Goal: Information Seeking & Learning: Learn about a topic

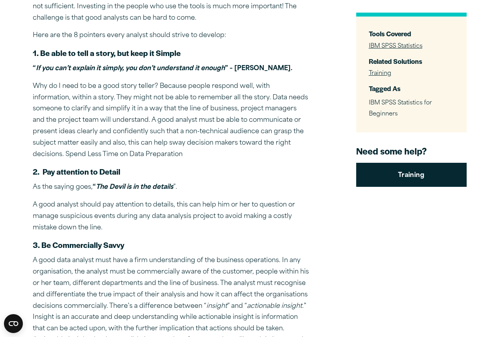
scroll to position [394, 0]
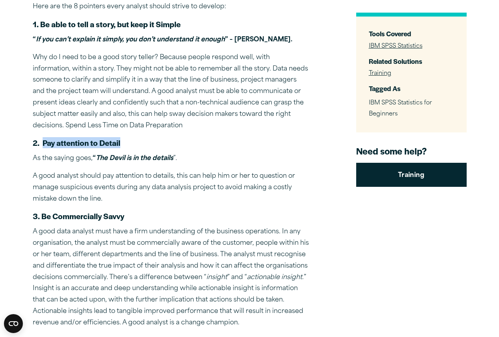
drag, startPoint x: 43, startPoint y: 143, endPoint x: 135, endPoint y: 140, distance: 92.4
click at [135, 140] on h5 "2. Pay attention to Detail" at bounding box center [171, 143] width 276 height 10
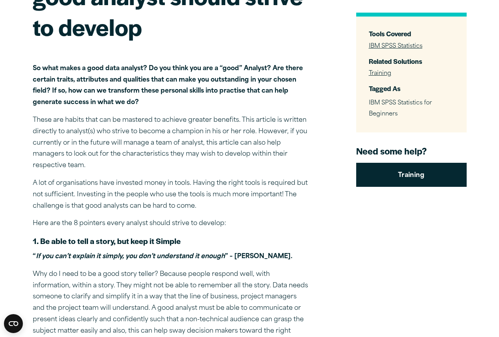
scroll to position [197, 0]
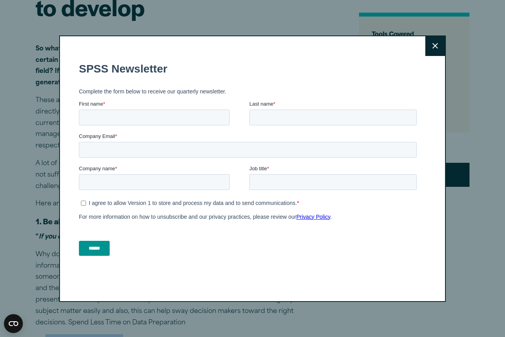
click at [437, 44] on button "Close" at bounding box center [435, 46] width 20 height 20
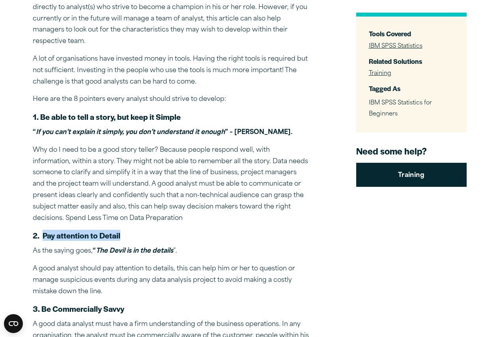
scroll to position [316, 0]
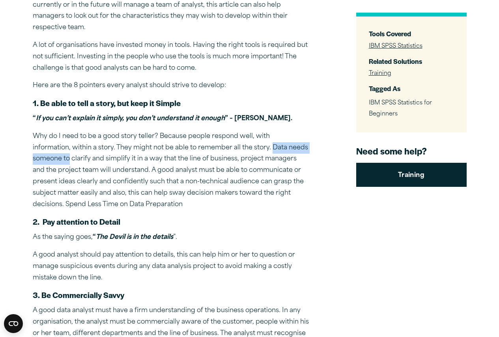
drag, startPoint x: 232, startPoint y: 148, endPoint x: 60, endPoint y: 131, distance: 172.9
click at [307, 153] on p "Why do I need to be a good story teller? Because people respond well, with info…" at bounding box center [171, 171] width 276 height 80
click at [34, 118] on strong "“ If you can’t explain it simply, you don’t understand it enough ” – [PERSON_NA…" at bounding box center [163, 119] width 260 height 6
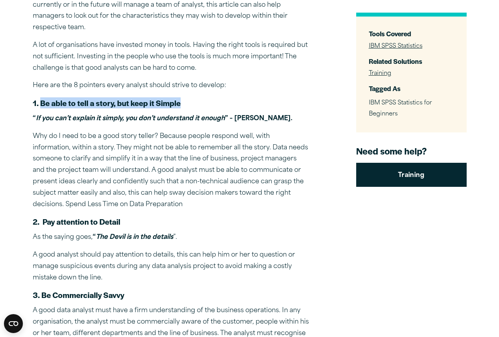
drag, startPoint x: 40, startPoint y: 103, endPoint x: 186, endPoint y: 99, distance: 146.4
click at [186, 99] on h5 "1. Be able to tell a story, but keep it Simple" at bounding box center [171, 103] width 276 height 10
copy strong "Be able to tell a story, but keep it Simple"
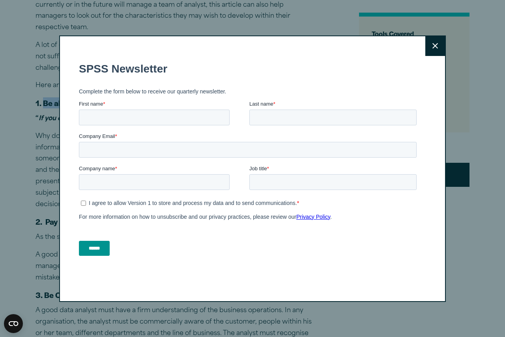
click at [433, 46] on icon at bounding box center [435, 46] width 6 height 6
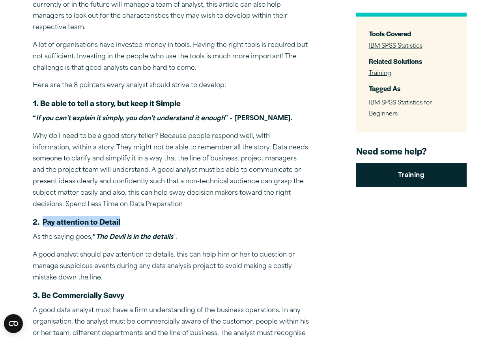
drag, startPoint x: 42, startPoint y: 220, endPoint x: 123, endPoint y: 223, distance: 81.3
click at [123, 223] on h5 "2. Pay attention to Detail" at bounding box center [171, 222] width 276 height 10
copy strong "Pay attention to Detail"
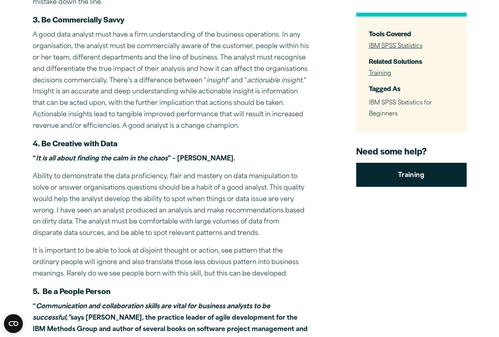
scroll to position [592, 0]
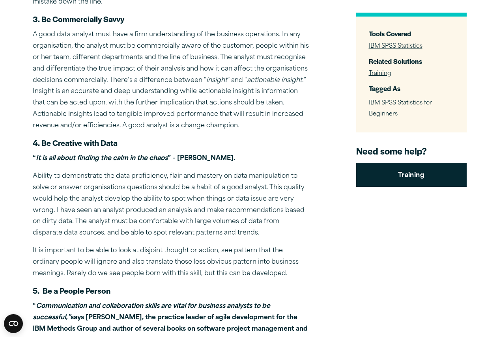
click at [42, 143] on strong "4. Be Creative with Data" at bounding box center [75, 142] width 85 height 11
drag, startPoint x: 52, startPoint y: 144, endPoint x: 128, endPoint y: 142, distance: 75.8
click at [128, 142] on h5 "4. Be Creative with Data" at bounding box center [171, 143] width 276 height 10
copy strong "Creative with Data"
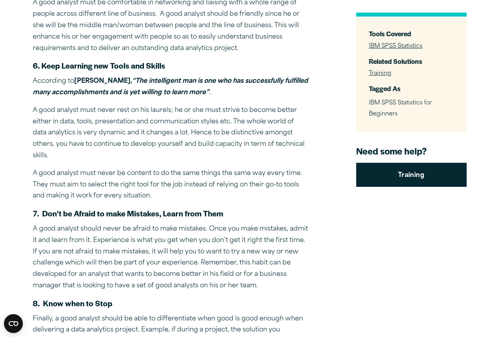
scroll to position [947, 0]
drag, startPoint x: 41, startPoint y: 65, endPoint x: 166, endPoint y: 64, distance: 124.7
click at [166, 64] on h5 "6. Keep Learning new Tools and Skills" at bounding box center [171, 66] width 276 height 10
copy strong "Keep Learning new Tools and Skills"
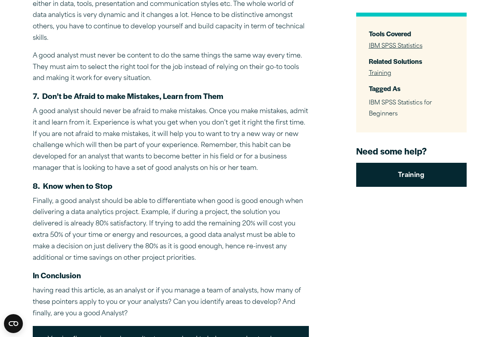
scroll to position [1065, 0]
click at [245, 90] on h5 "7. Don’t be Afraid to make Mistakes, Learn from Them" at bounding box center [171, 95] width 276 height 10
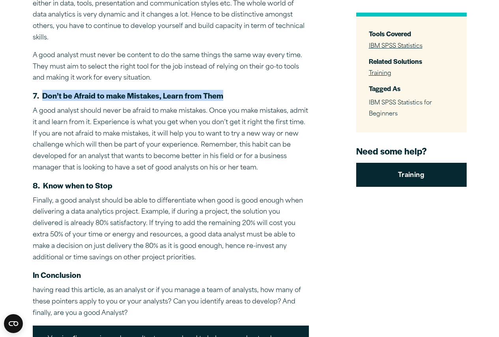
drag, startPoint x: 43, startPoint y: 84, endPoint x: 225, endPoint y: 87, distance: 182.7
click at [225, 90] on h5 "7. Don’t be Afraid to make Mistakes, Learn from Them" at bounding box center [171, 95] width 276 height 10
copy strong "Don’t be Afraid to make Mistakes, Learn from Them"
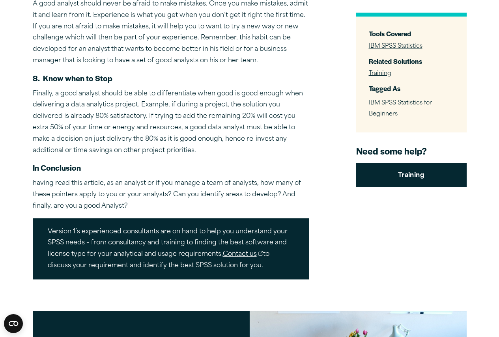
scroll to position [1183, 0]
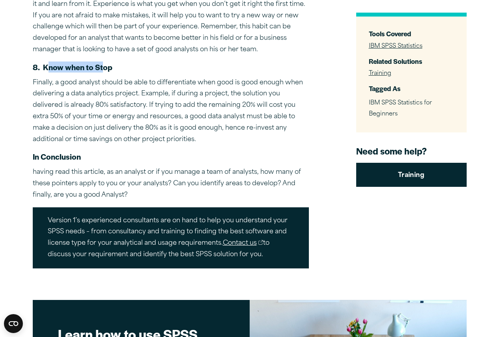
drag, startPoint x: 46, startPoint y: 56, endPoint x: 102, endPoint y: 56, distance: 56.0
click at [102, 62] on strong "8. Know when to Stop" at bounding box center [73, 67] width 80 height 11
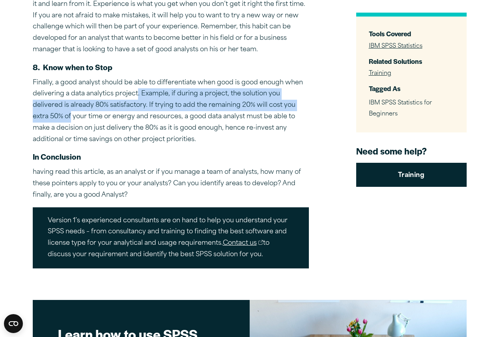
drag, startPoint x: 137, startPoint y: 82, endPoint x: 318, endPoint y: 92, distance: 180.9
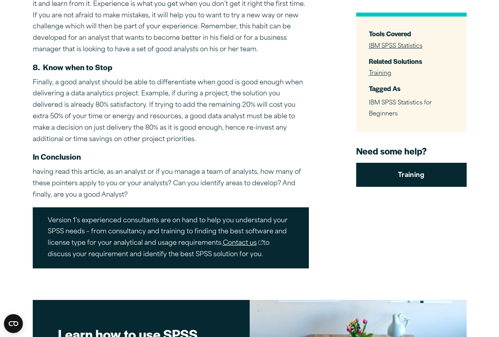
drag, startPoint x: 89, startPoint y: 79, endPoint x: 34, endPoint y: 60, distance: 58.8
click at [89, 79] on p "Finally, a good analyst should be able to differentiate when good is good enoug…" at bounding box center [171, 111] width 276 height 68
drag, startPoint x: 43, startPoint y: 57, endPoint x: 94, endPoint y: 57, distance: 51.3
click at [112, 62] on h5 "8. Know when to Stop" at bounding box center [171, 67] width 276 height 10
copy strong "Know when to Stop"
